Goal: Task Accomplishment & Management: Use online tool/utility

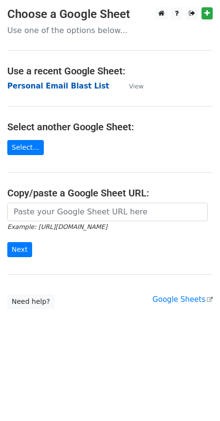
click at [69, 88] on strong "Personal Email Blast List" at bounding box center [58, 86] width 102 height 9
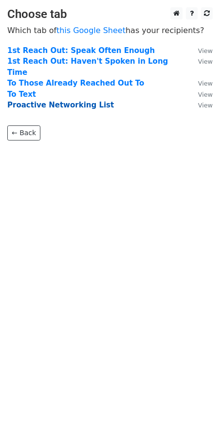
click at [26, 101] on strong "Proactive Networking List" at bounding box center [60, 105] width 106 height 9
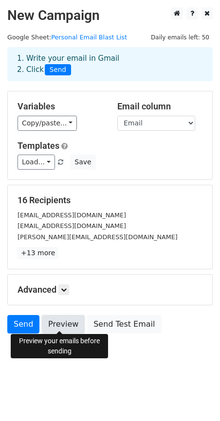
click at [60, 325] on link "Preview" at bounding box center [63, 324] width 43 height 18
click at [67, 320] on link "Preview" at bounding box center [63, 324] width 43 height 18
click at [60, 319] on link "Preview" at bounding box center [63, 324] width 43 height 18
click at [61, 325] on link "Preview" at bounding box center [63, 324] width 43 height 18
click at [68, 292] on link at bounding box center [63, 289] width 11 height 11
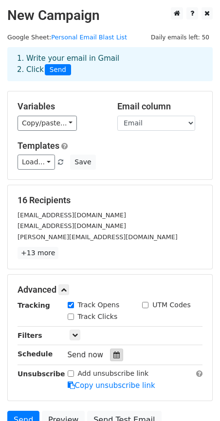
click at [113, 351] on icon at bounding box center [116, 354] width 6 height 7
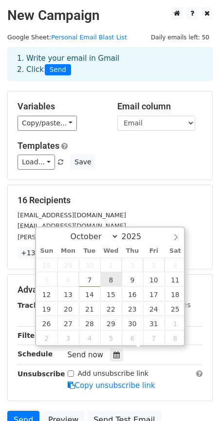
type input "2025-10-08 12:00"
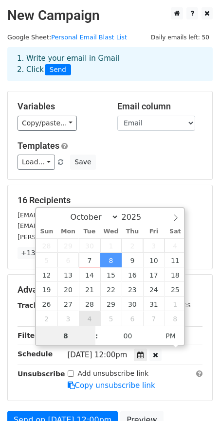
type input "8"
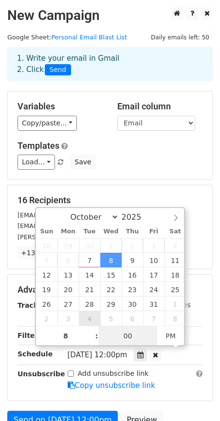
type input "2025-10-08 20:00"
type input "08"
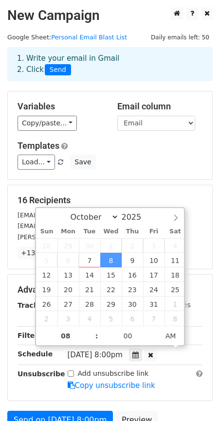
click at [170, 187] on div "16 Recipients rweed@greaterthanone.com jschorn@greaterthanone.com nina@dietitia…" at bounding box center [110, 227] width 204 height 84
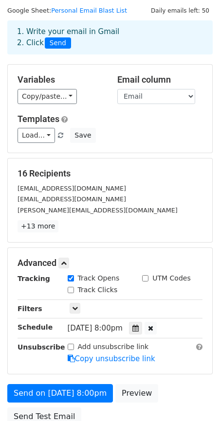
scroll to position [28, 0]
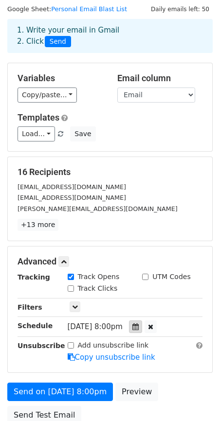
click at [139, 325] on icon at bounding box center [135, 326] width 6 height 7
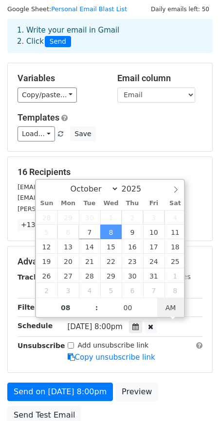
click at [177, 309] on span "AM" at bounding box center [170, 307] width 27 height 19
type input "2025-10-08 08:00"
click at [177, 309] on span "PM" at bounding box center [170, 307] width 27 height 19
click at [169, 168] on h5 "16 Recipients" at bounding box center [110, 172] width 185 height 11
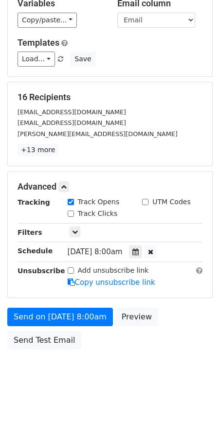
scroll to position [109, 0]
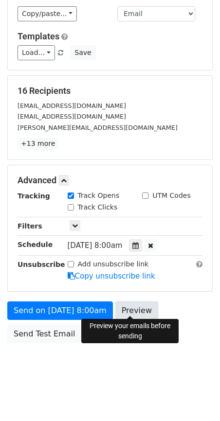
click at [127, 310] on link "Preview" at bounding box center [136, 310] width 43 height 18
click at [140, 309] on link "Preview" at bounding box center [136, 310] width 43 height 18
click at [135, 312] on link "Preview" at bounding box center [136, 310] width 43 height 18
click at [139, 305] on link "Preview" at bounding box center [136, 310] width 43 height 18
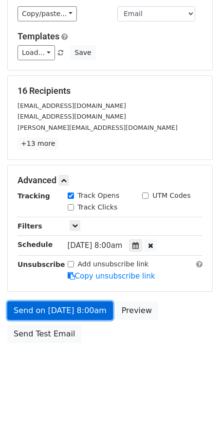
click at [100, 304] on link "Send on Oct 8 at 8:00am" at bounding box center [59, 310] width 105 height 18
